Goal: Book appointment/travel/reservation

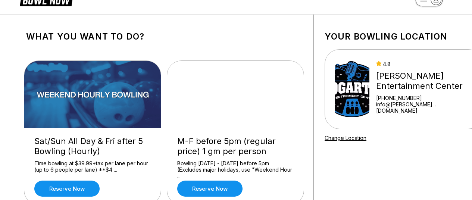
scroll to position [37, 0]
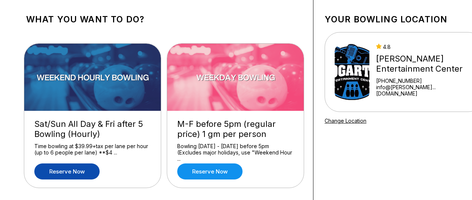
click at [74, 174] on link "Reserve now" at bounding box center [66, 171] width 65 height 16
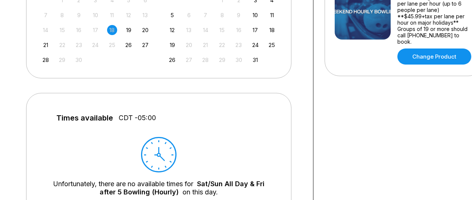
scroll to position [224, 0]
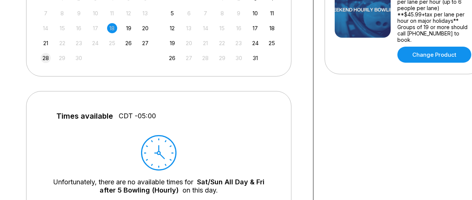
click at [44, 59] on div "28" at bounding box center [46, 58] width 10 height 10
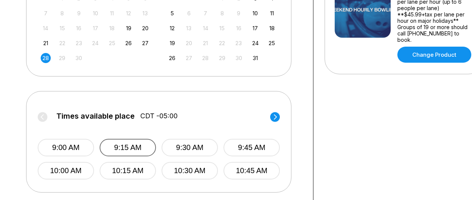
click at [132, 145] on button "9:15 AM" at bounding box center [128, 148] width 56 height 18
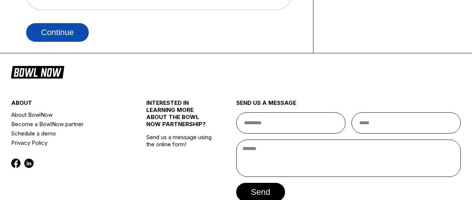
scroll to position [374, 0]
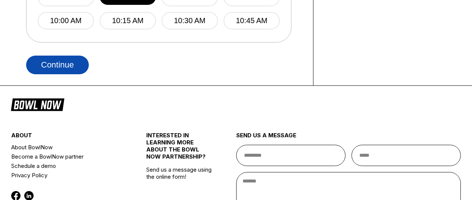
click at [63, 68] on button "Continue" at bounding box center [57, 65] width 63 height 19
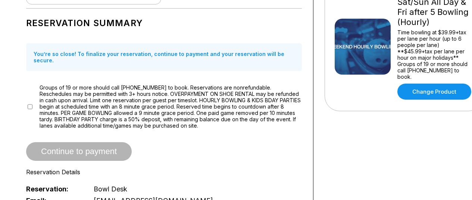
scroll to position [186, 0]
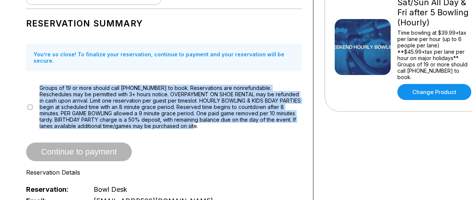
drag, startPoint x: 41, startPoint y: 81, endPoint x: 184, endPoint y: 120, distance: 148.0
click at [184, 120] on span "Groups of 19 or more should call [PHONE_NUMBER] to book. Reservations are nonre…" at bounding box center [171, 107] width 262 height 44
copy span "Groups of 19 or more should call [PHONE_NUMBER] to book. Reservations are nonre…"
